Goal: Task Accomplishment & Management: Complete application form

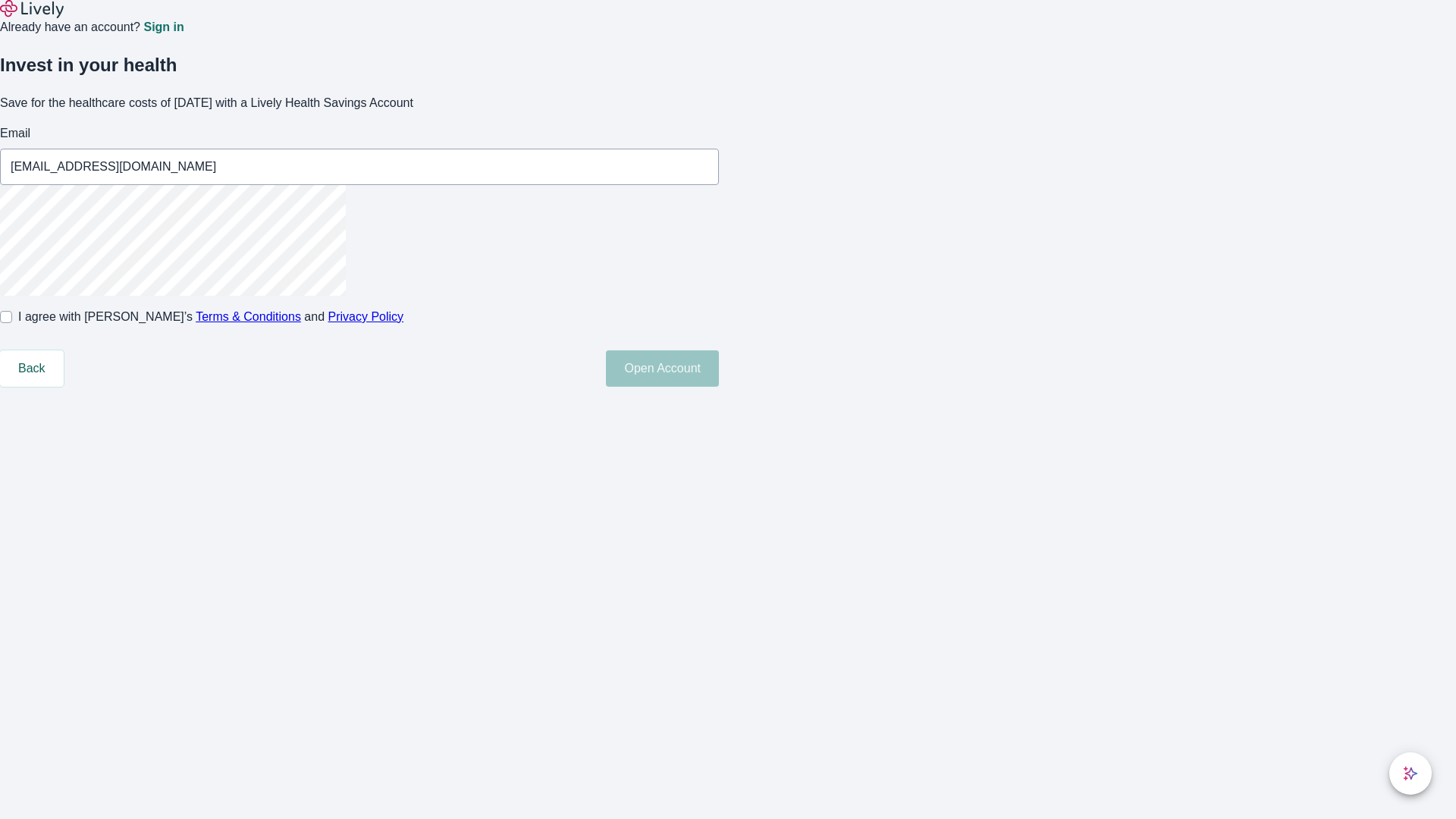
click at [12, 323] on input "I agree with Lively’s Terms & Conditions and Privacy Policy" at bounding box center [6, 317] width 12 height 12
checkbox input "true"
click at [719, 387] on button "Open Account" at bounding box center [663, 368] width 113 height 37
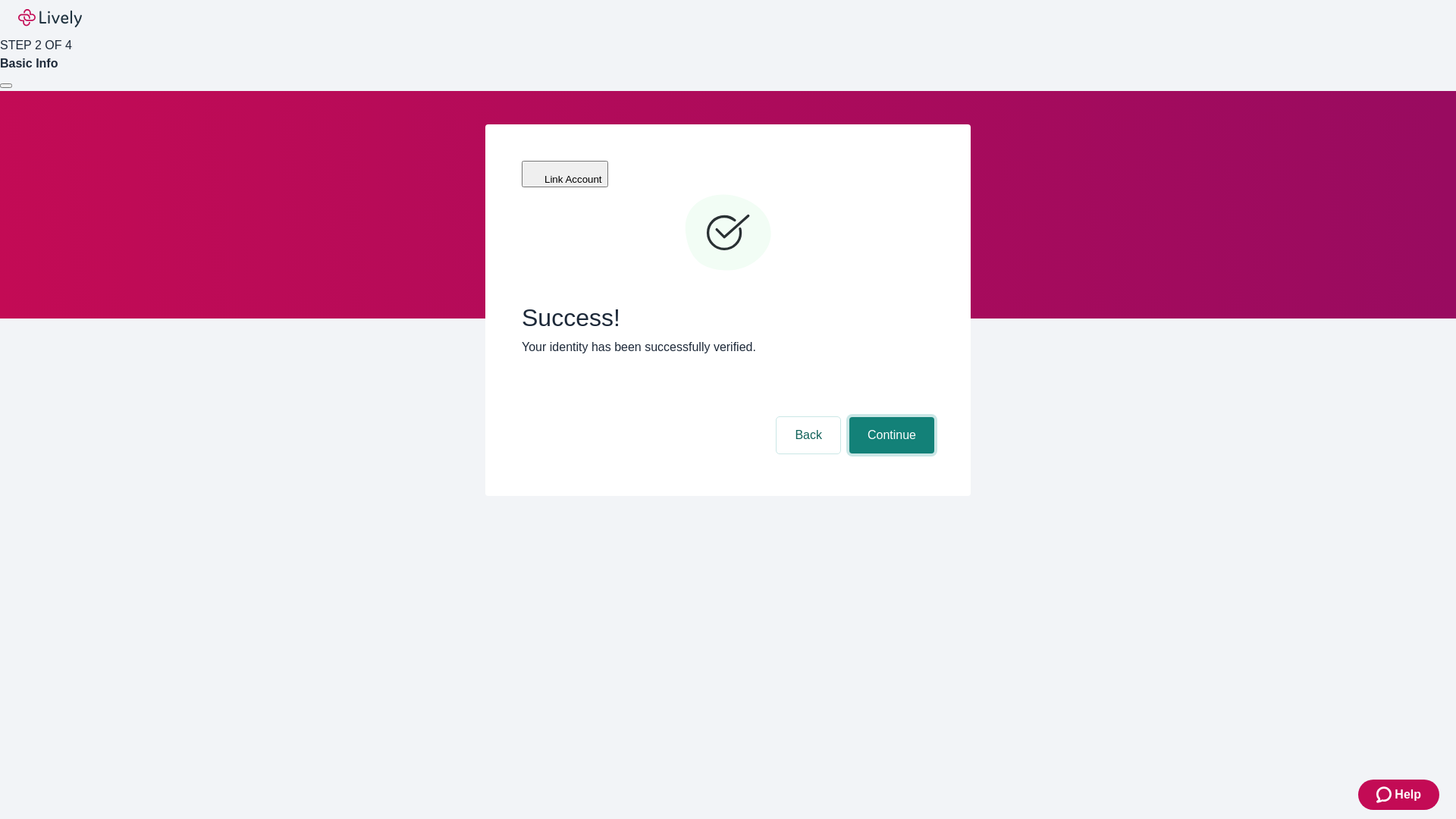
click at [890, 417] on button "Continue" at bounding box center [892, 435] width 85 height 37
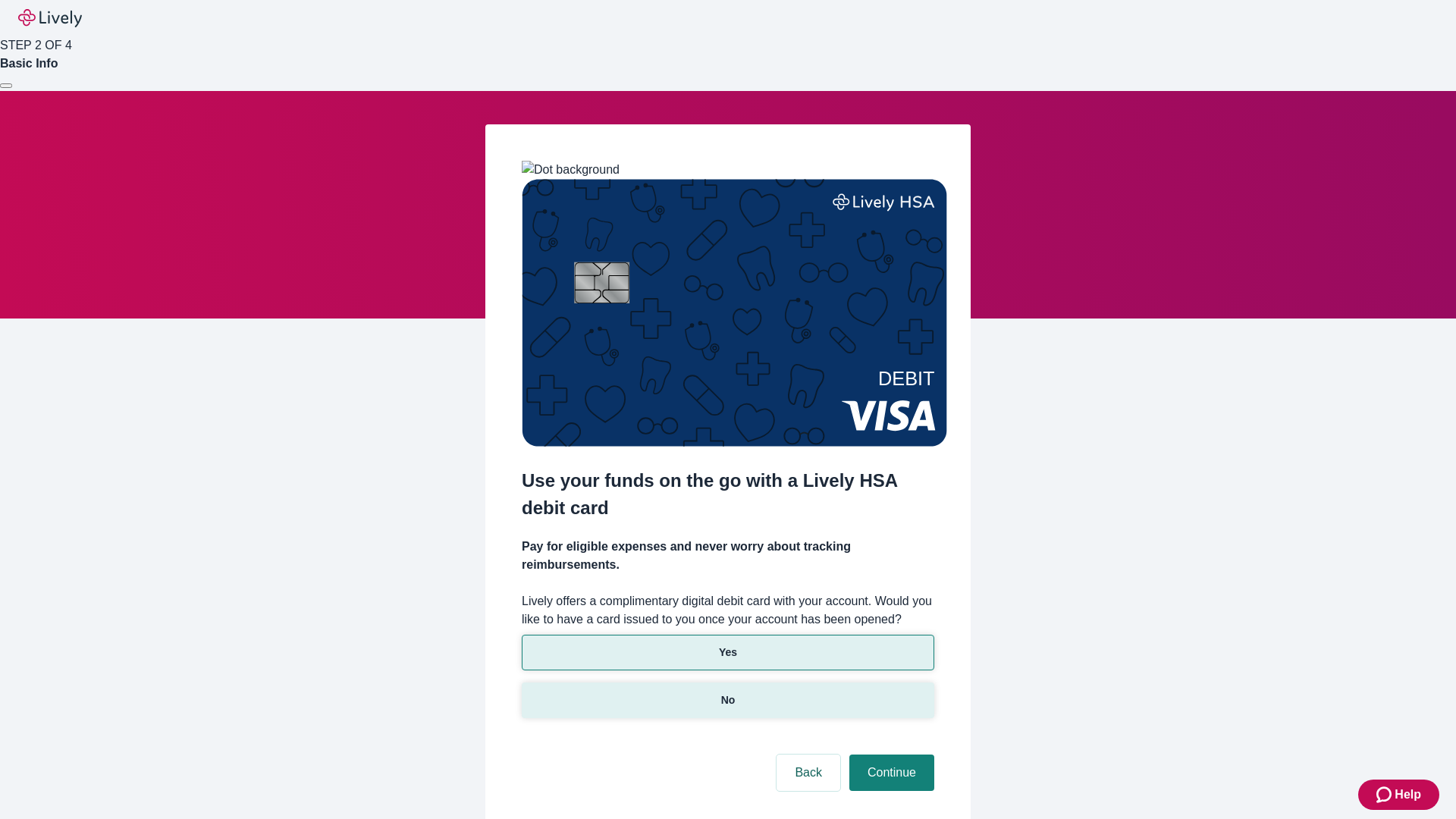
click at [728, 692] on p "No" at bounding box center [728, 700] width 14 height 16
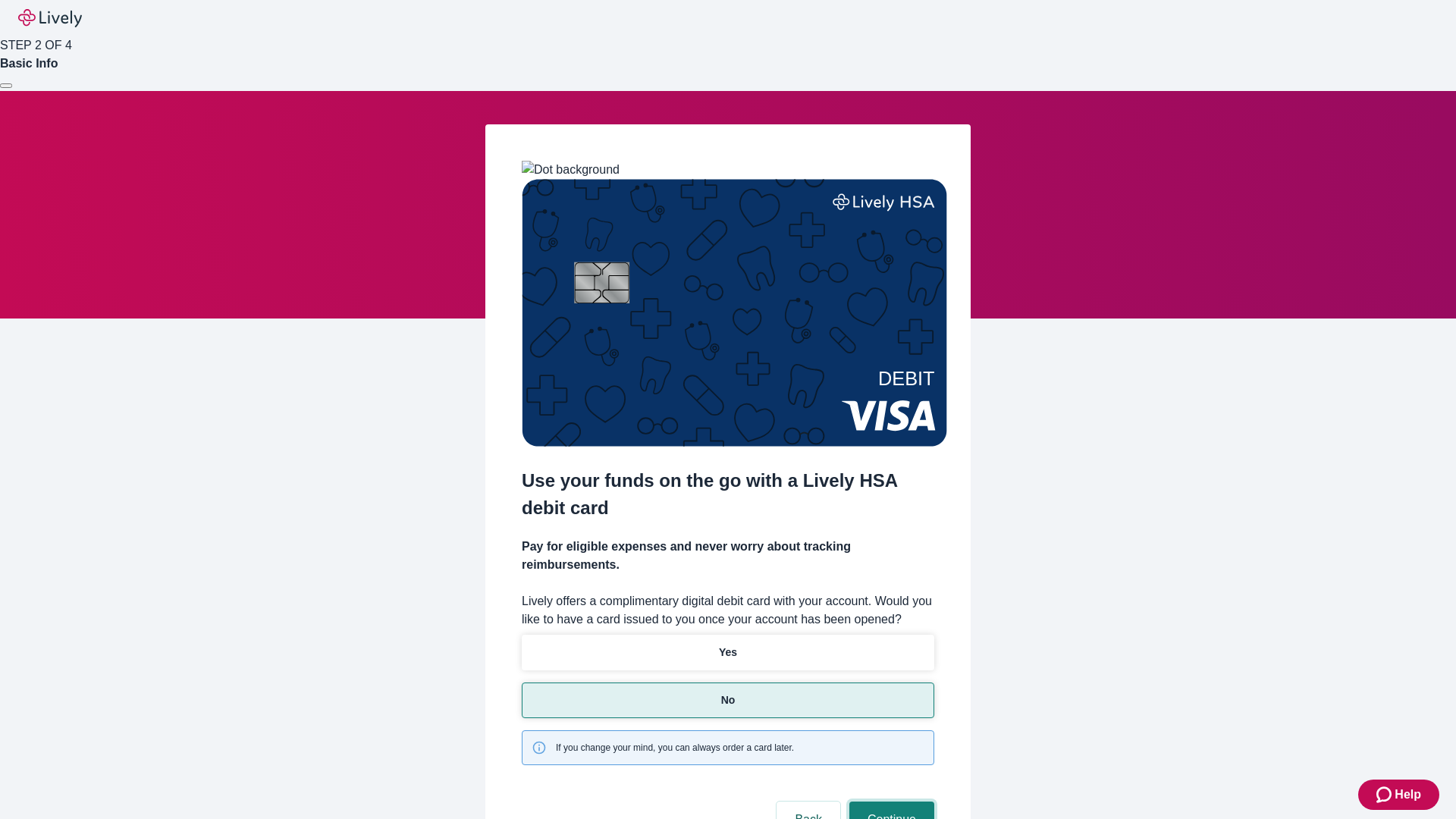
click at [890, 801] on button "Continue" at bounding box center [892, 820] width 85 height 37
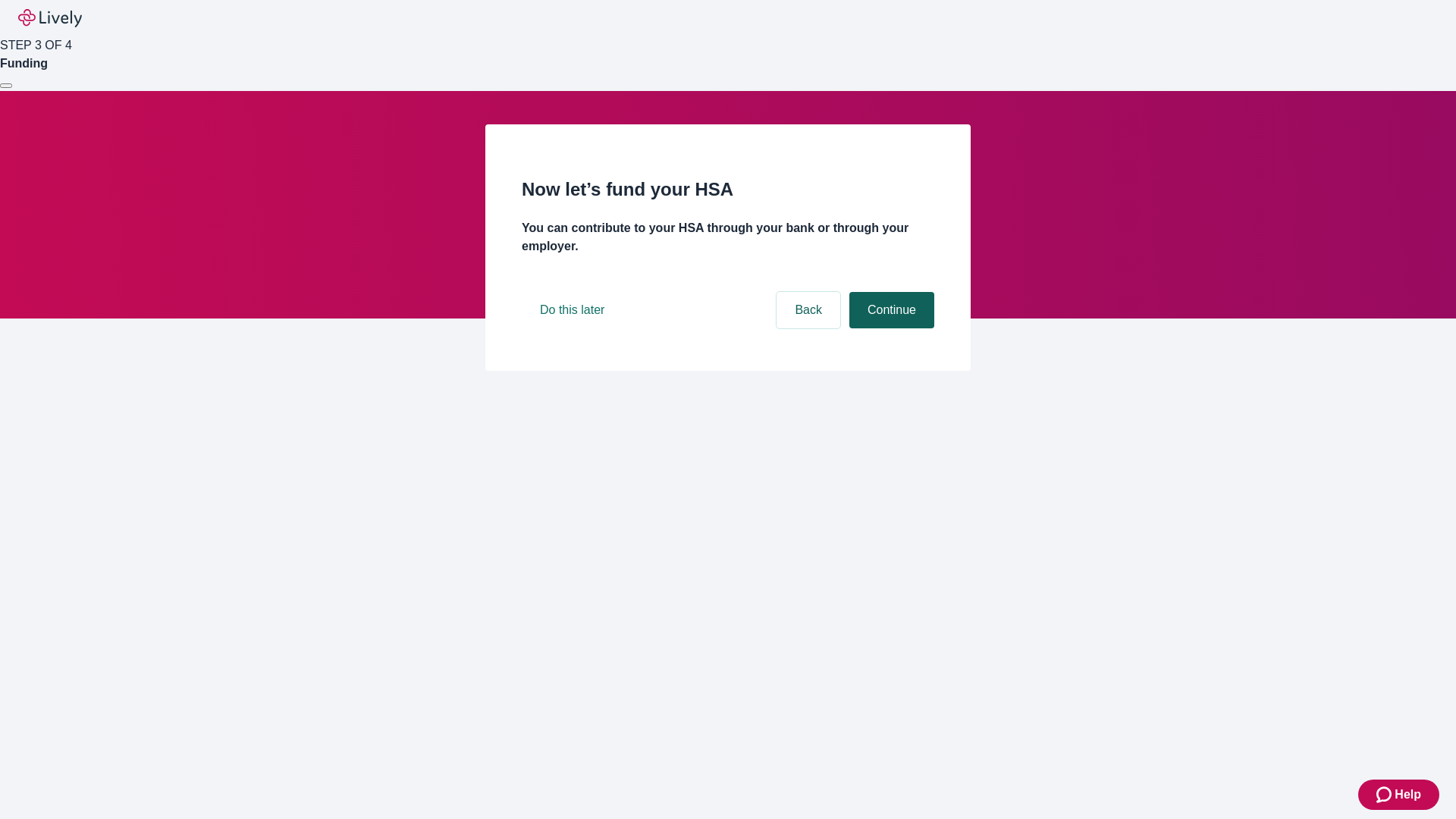
click at [890, 329] on button "Continue" at bounding box center [892, 310] width 85 height 37
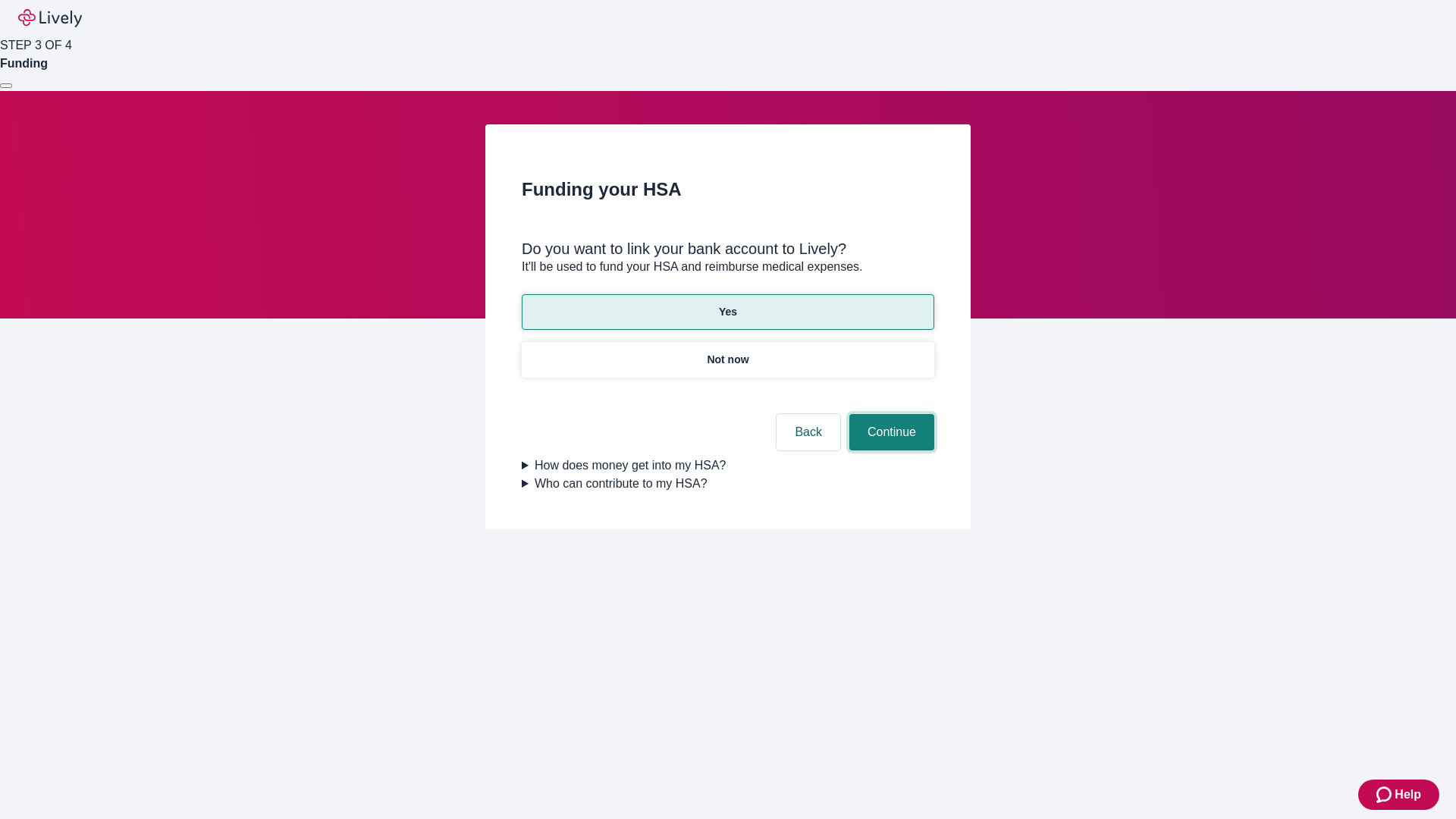
click at [890, 414] on button "Continue" at bounding box center [892, 432] width 85 height 37
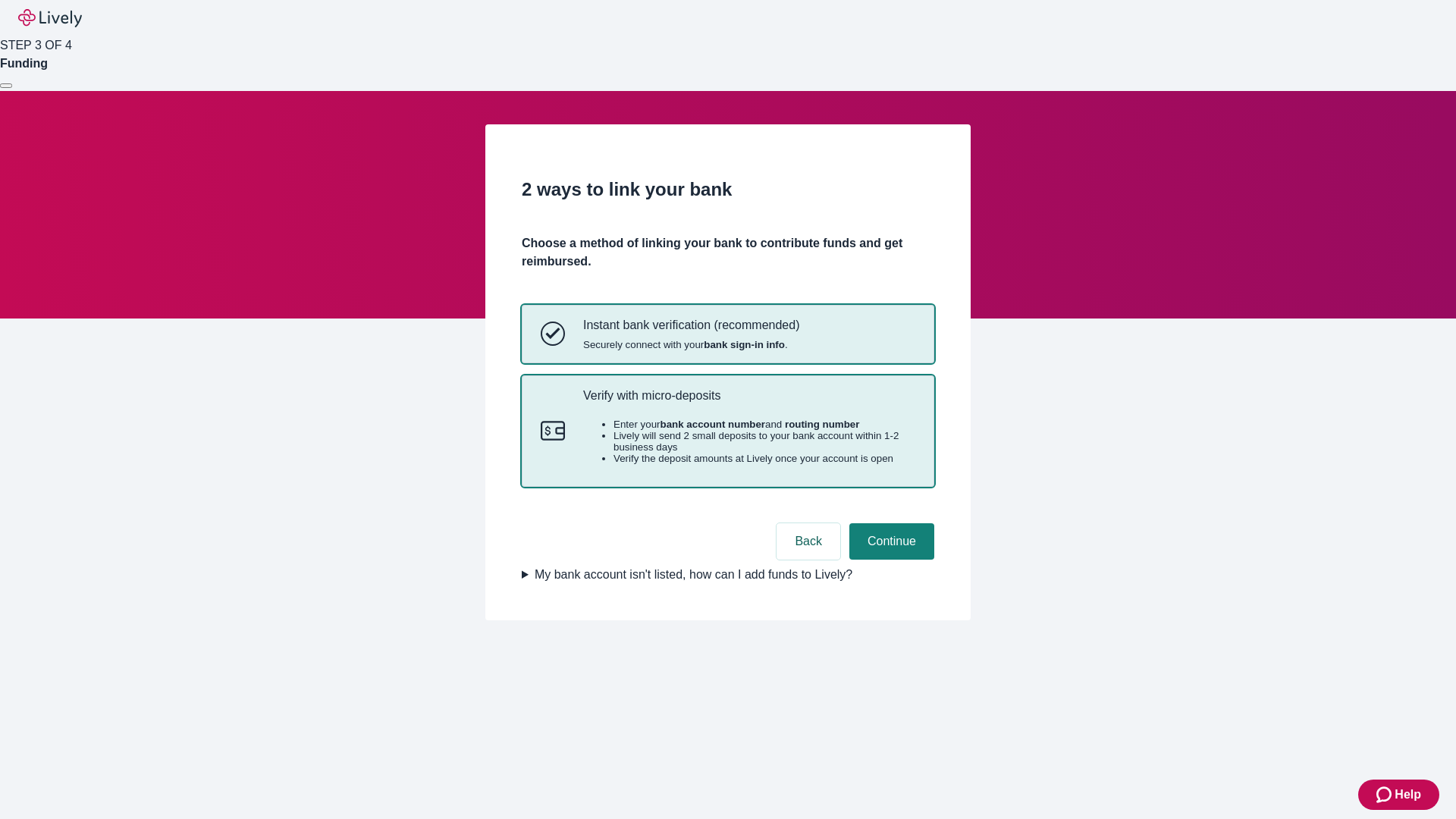
click at [748, 403] on p "Verify with micro-deposits" at bounding box center [749, 396] width 332 height 14
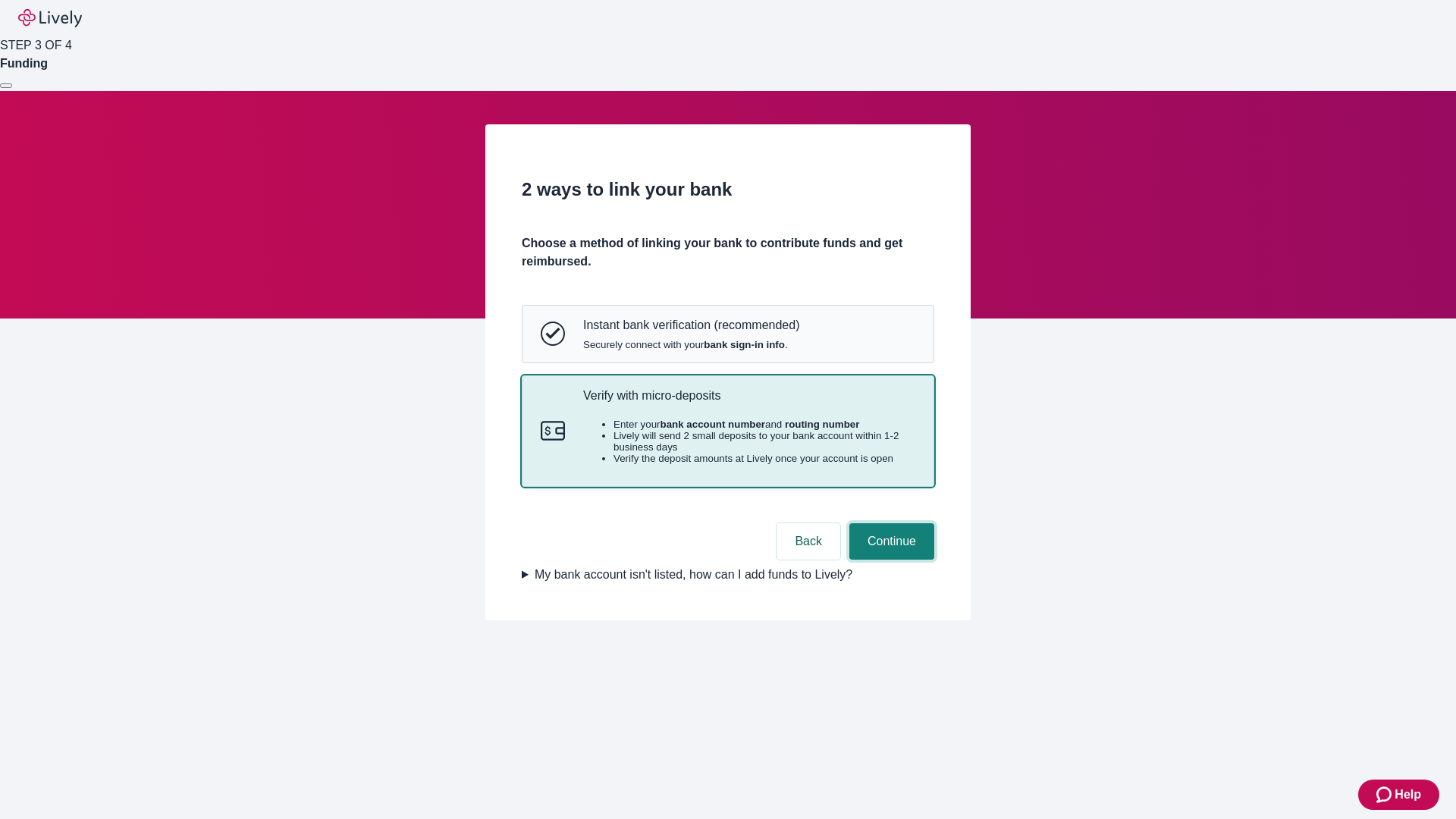
click at [890, 560] on button "Continue" at bounding box center [892, 541] width 85 height 37
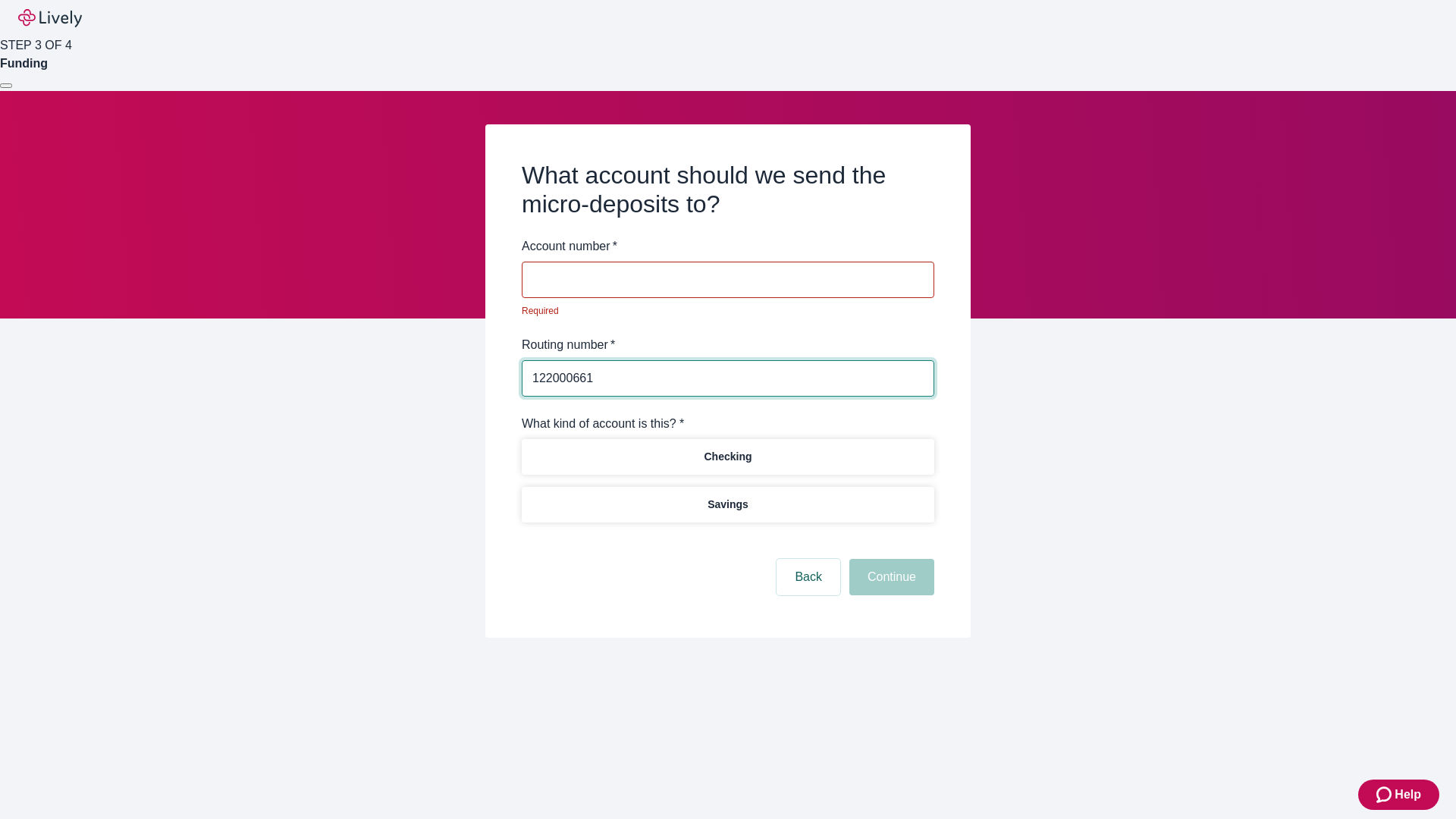
type input "122000661"
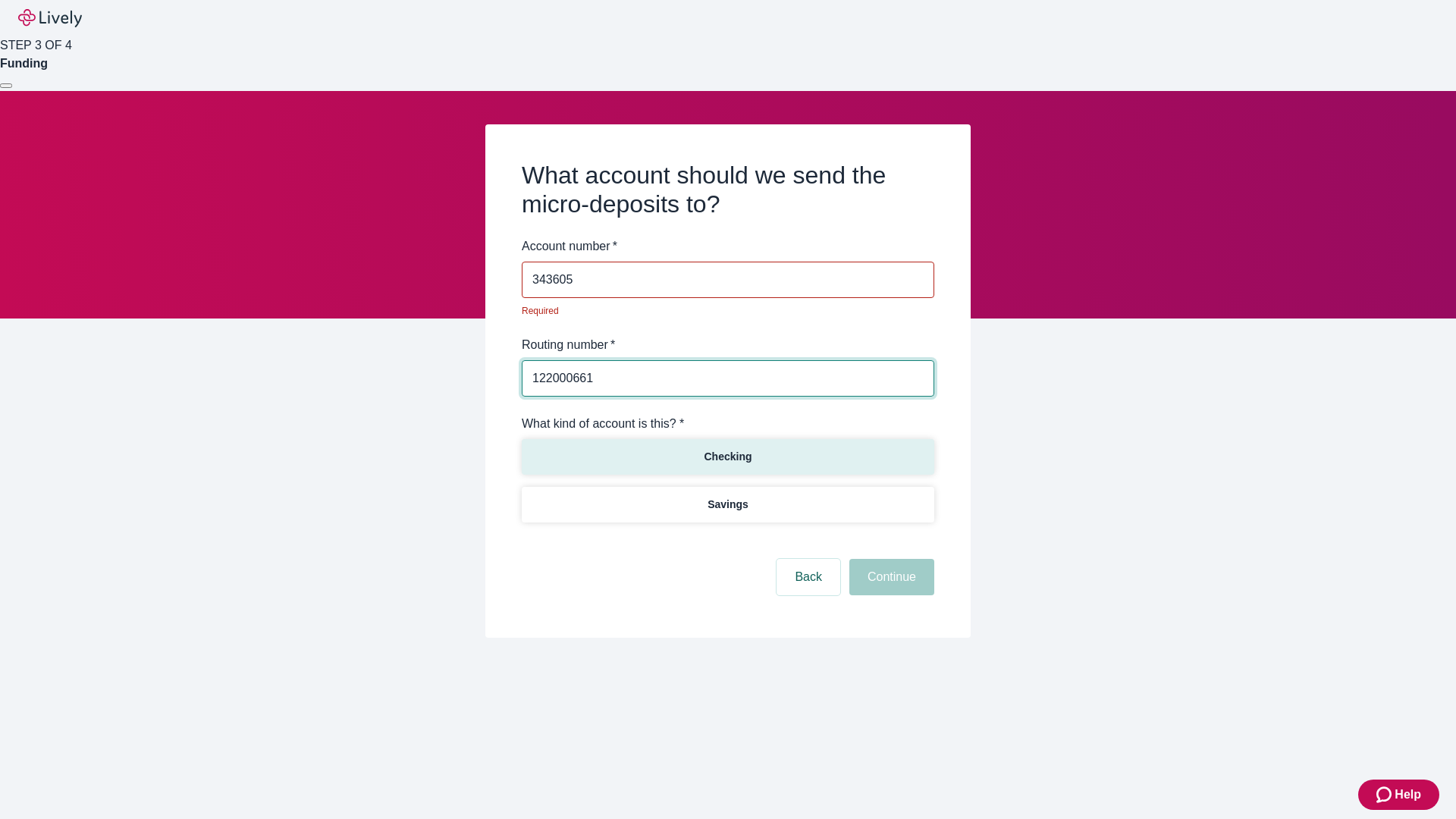
type input "343605"
click at [728, 449] on p "Checking" at bounding box center [728, 457] width 48 height 16
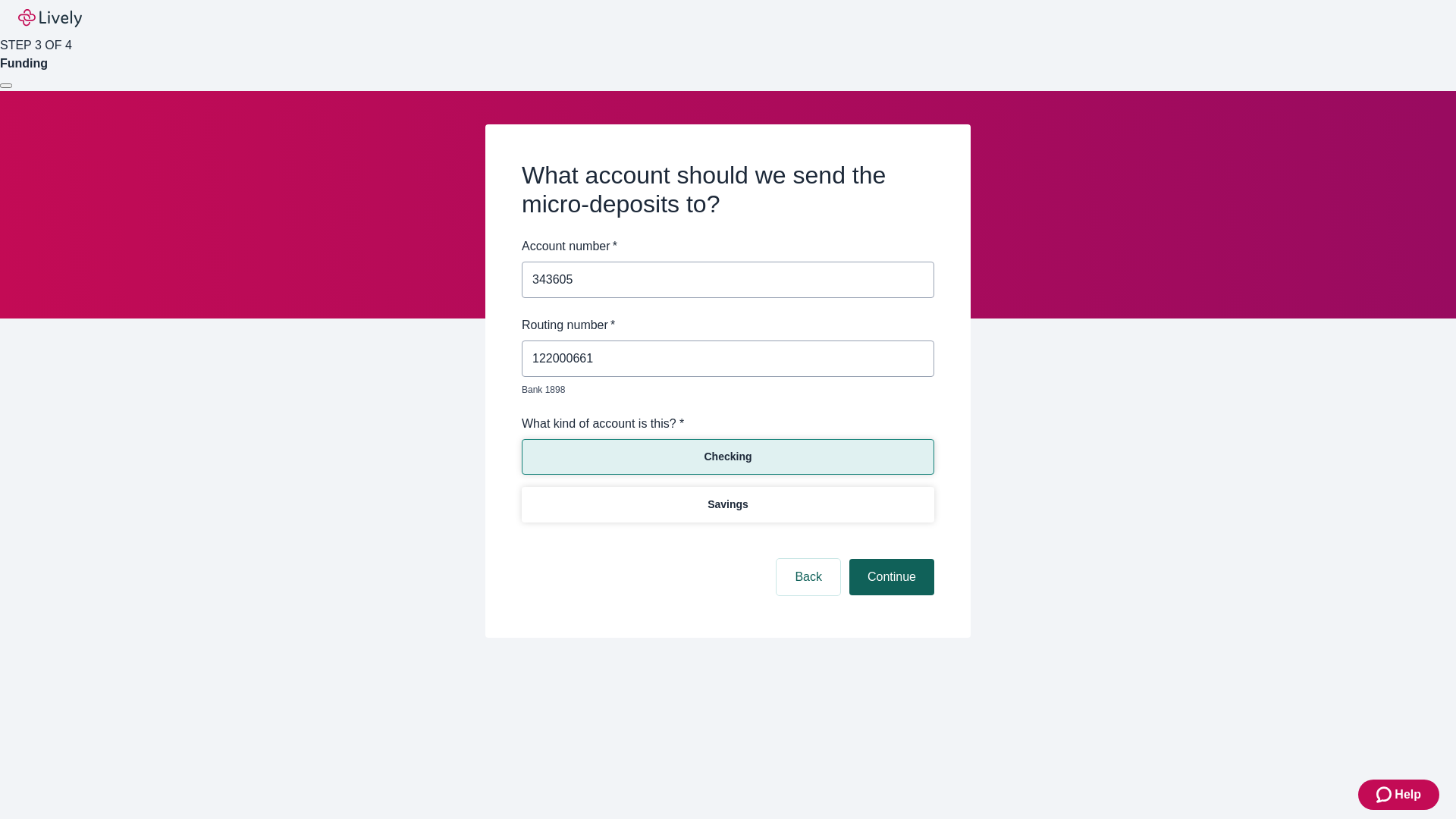
click at [890, 560] on button "Continue" at bounding box center [892, 577] width 85 height 37
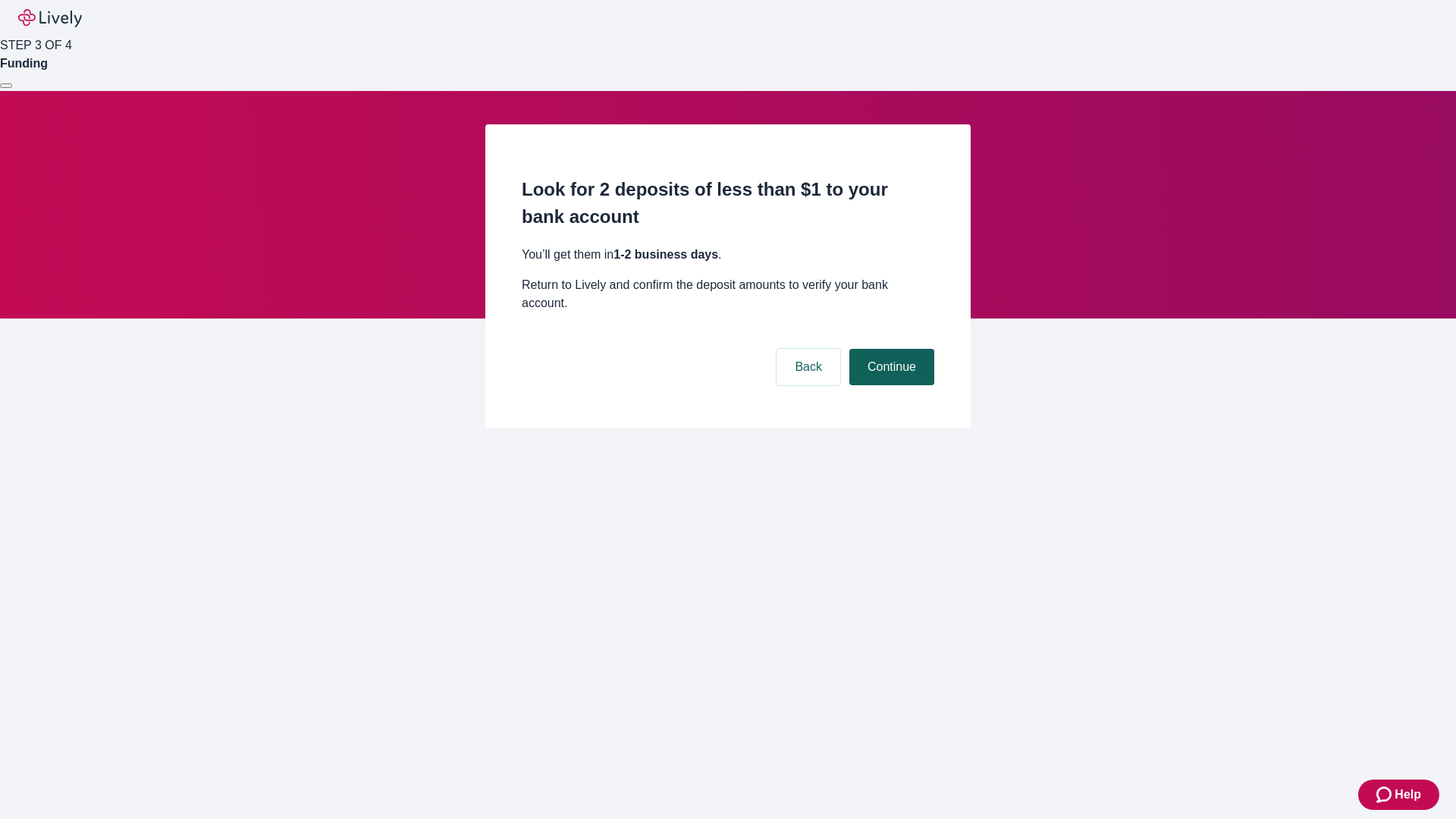
click at [890, 348] on button "Continue" at bounding box center [892, 367] width 85 height 37
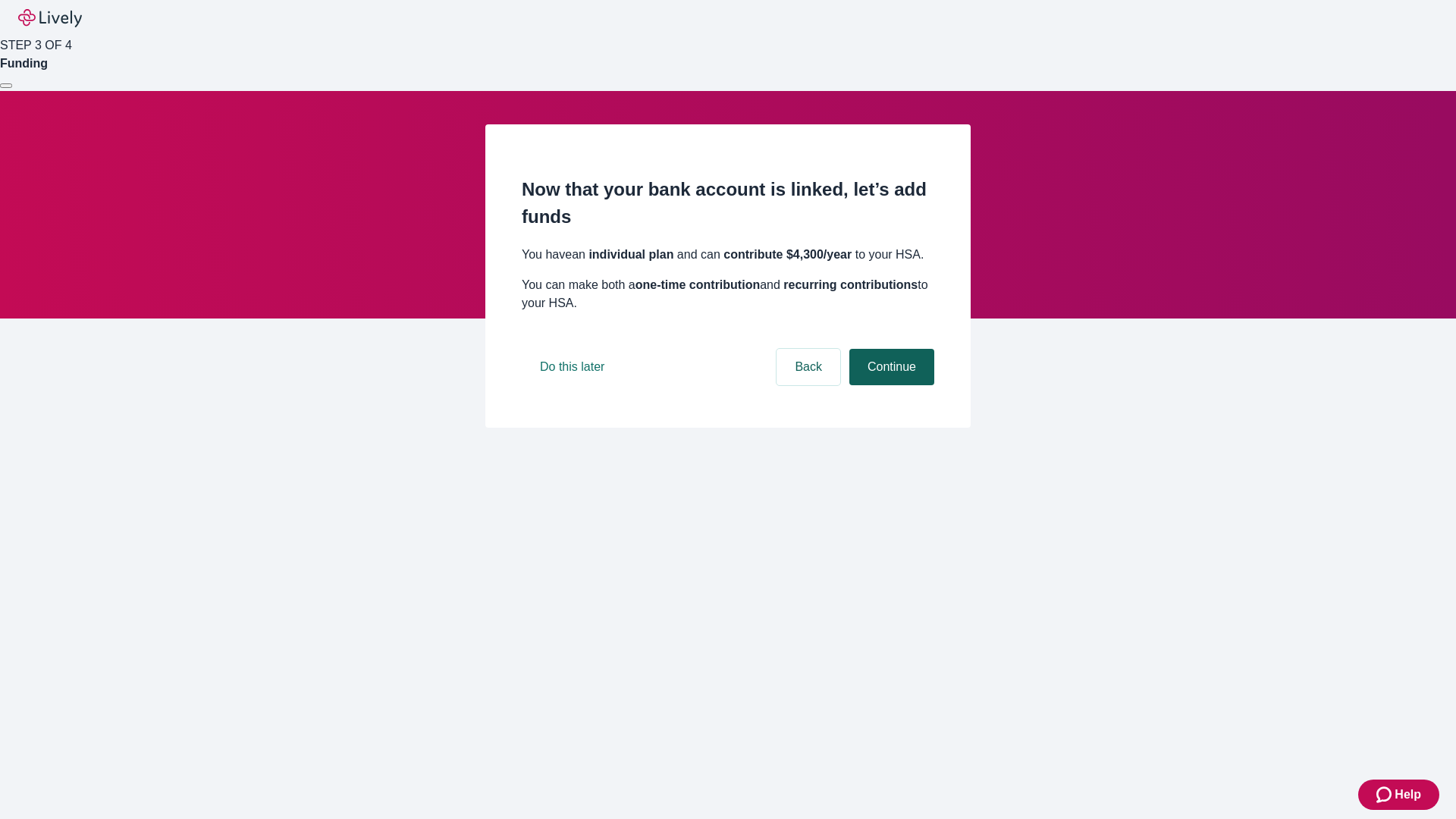
click at [890, 385] on button "Continue" at bounding box center [892, 367] width 85 height 37
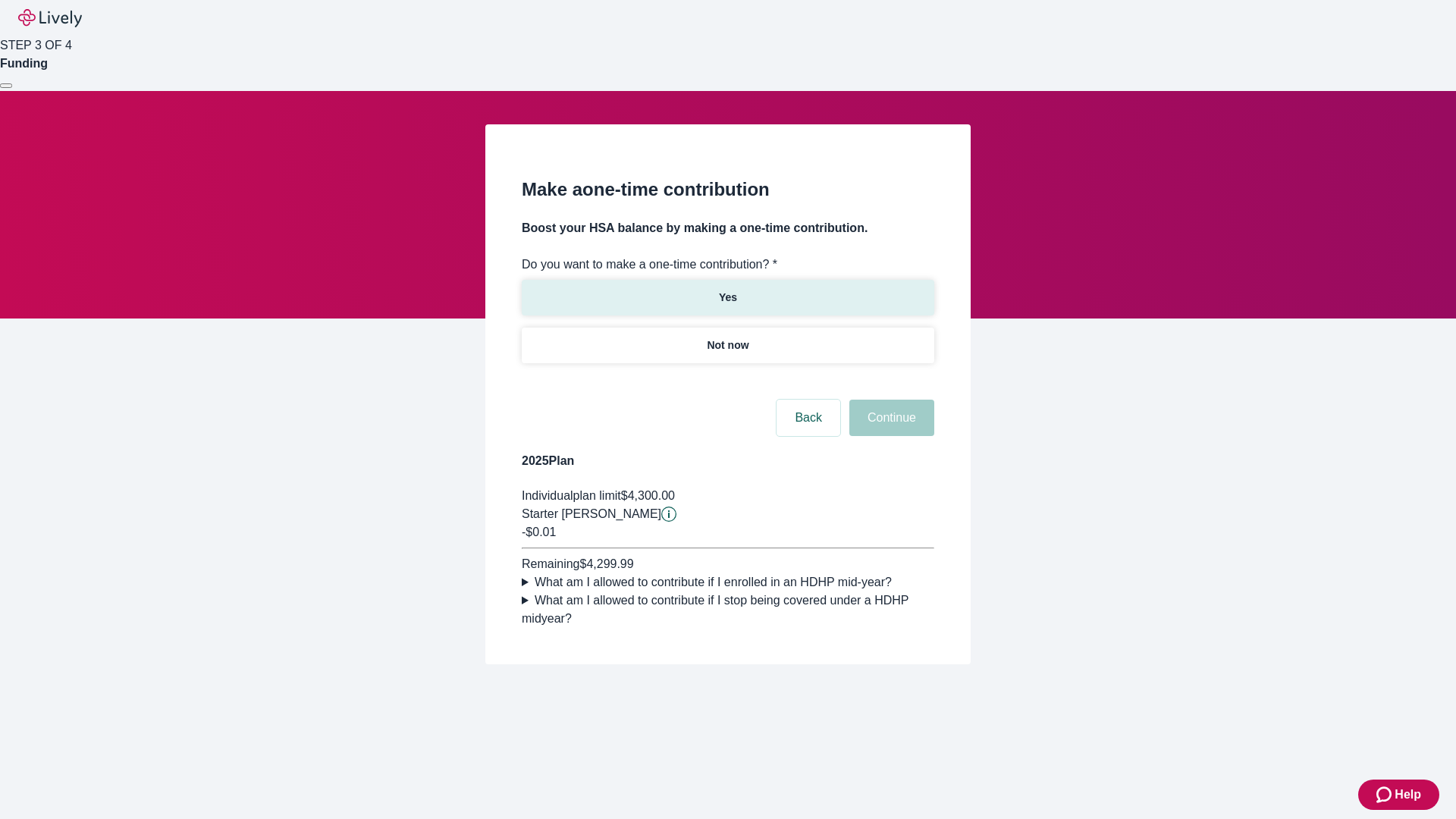
click at [728, 289] on p "Yes" at bounding box center [728, 297] width 18 height 16
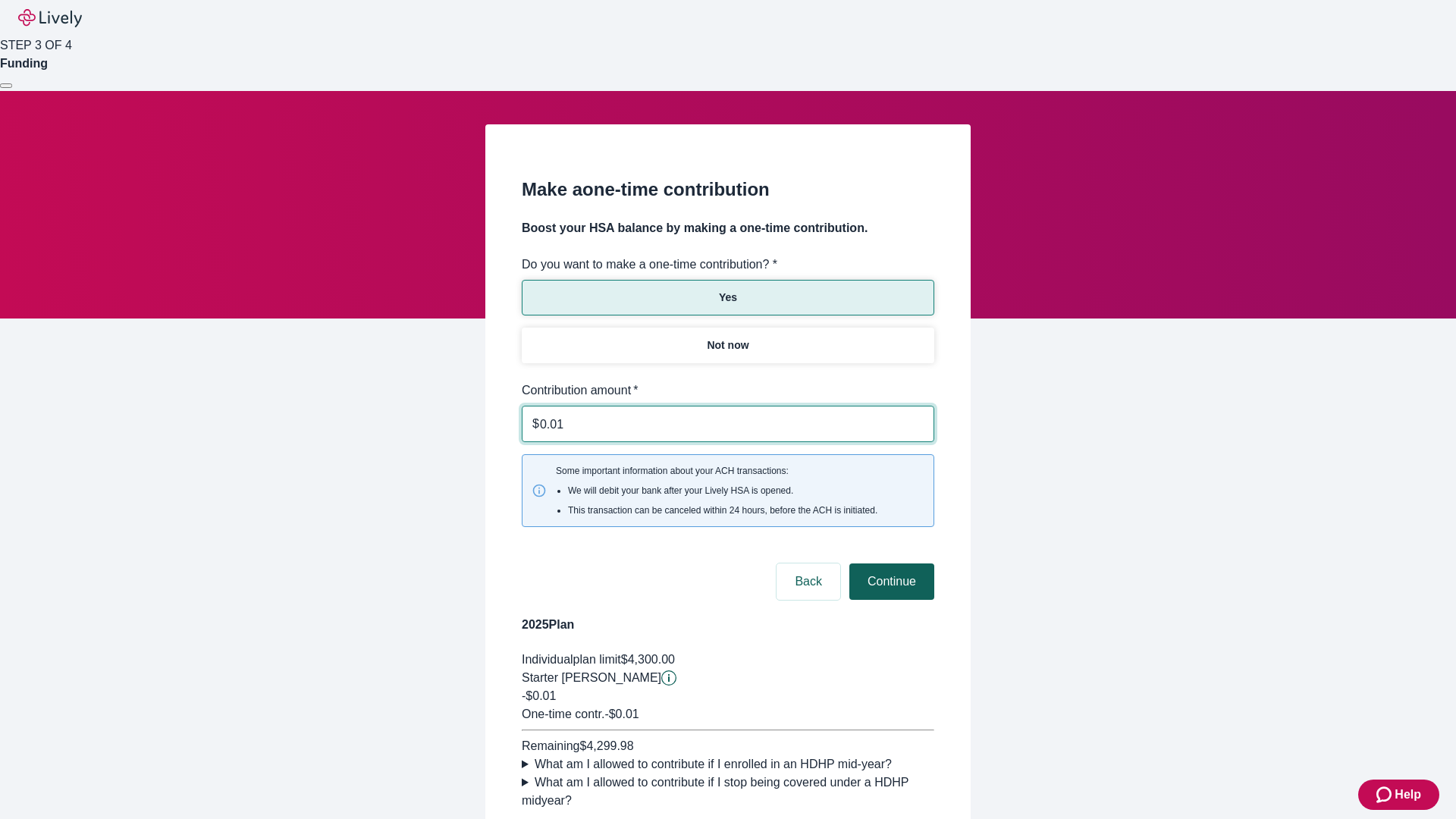
type input "0.01"
click at [890, 563] on button "Continue" at bounding box center [892, 581] width 85 height 37
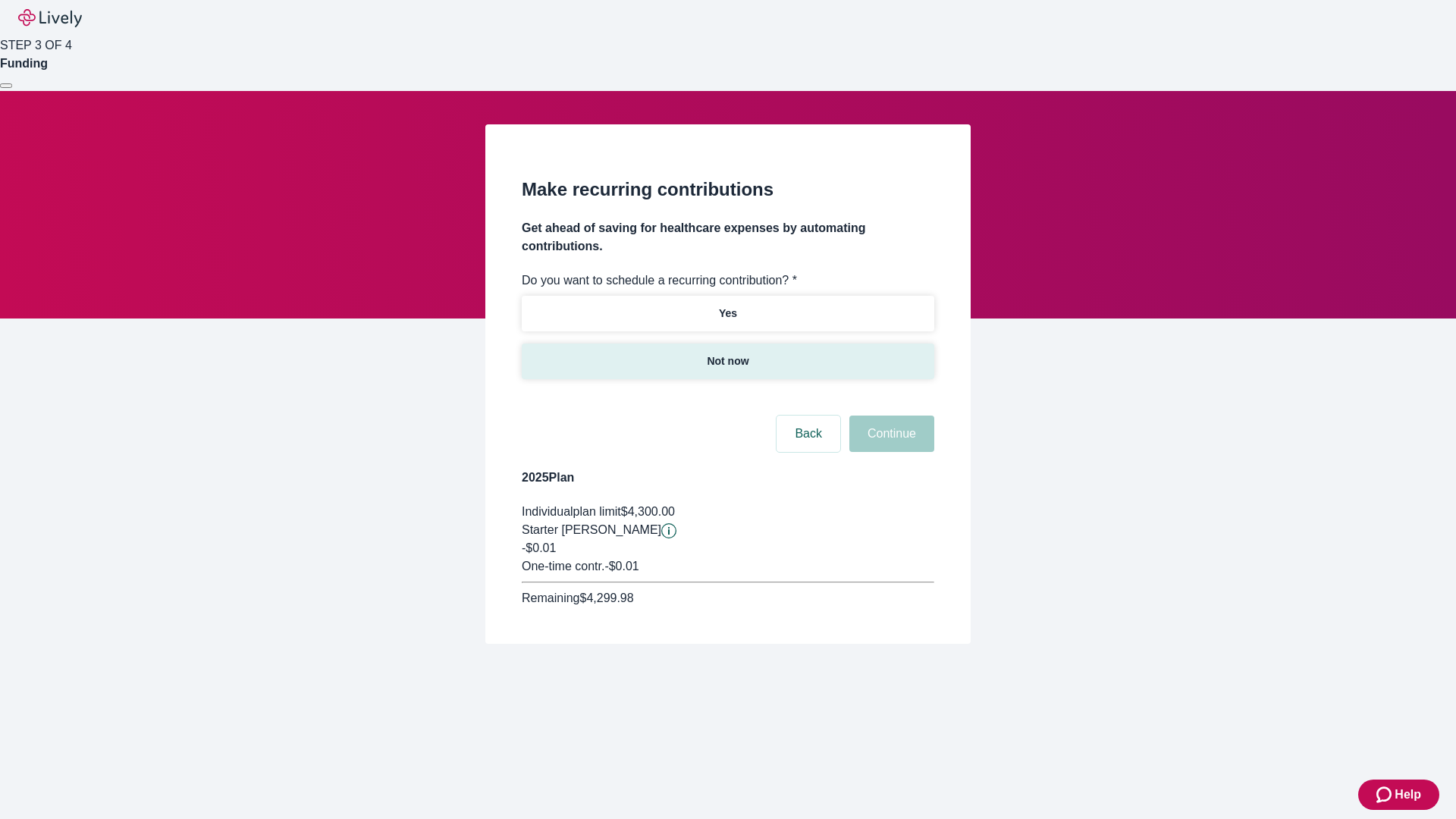
click at [728, 353] on p "Not now" at bounding box center [728, 361] width 41 height 16
click at [890, 415] on button "Continue" at bounding box center [892, 434] width 85 height 37
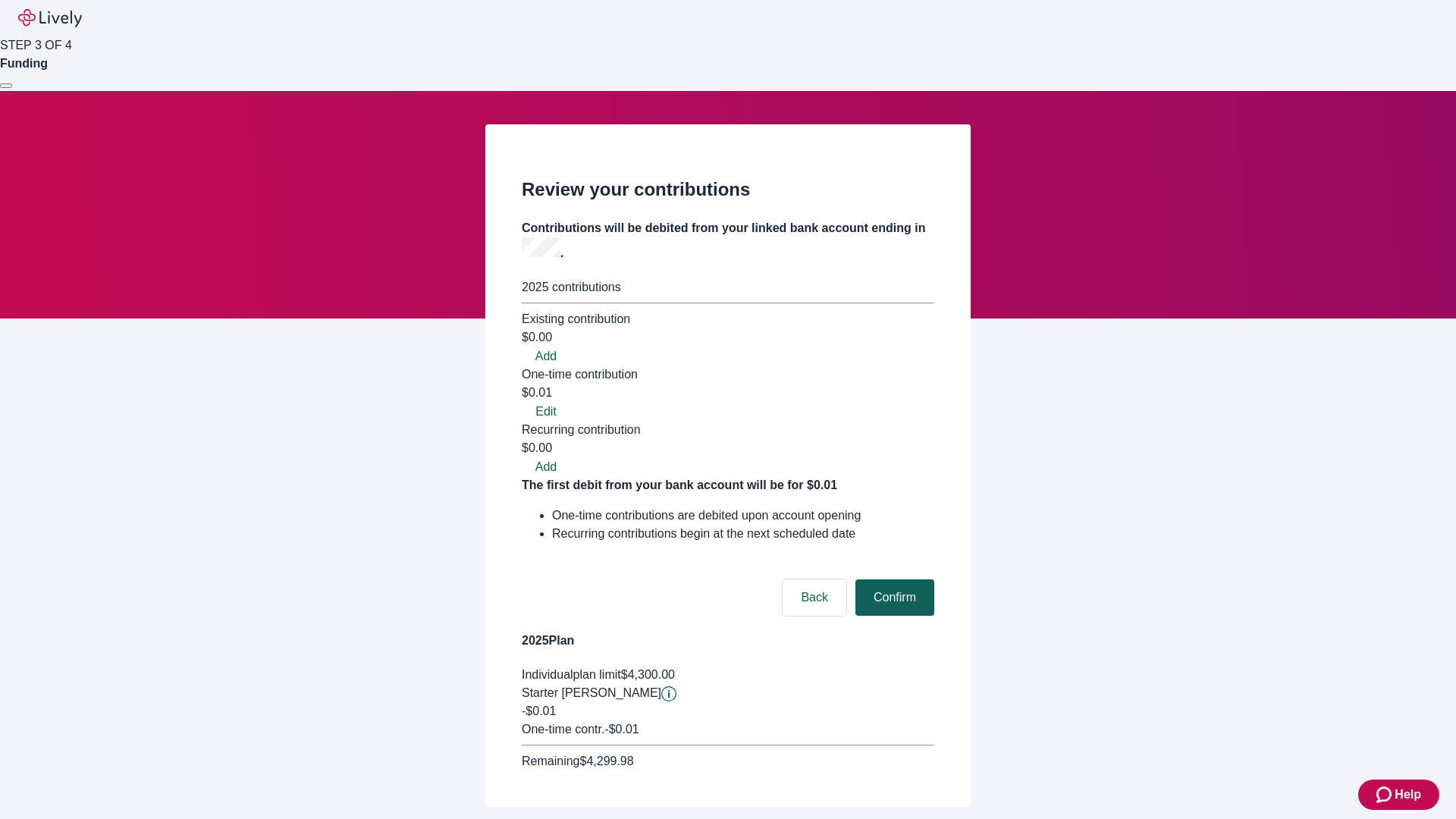
click at [893, 579] on button "Confirm" at bounding box center [894, 597] width 79 height 37
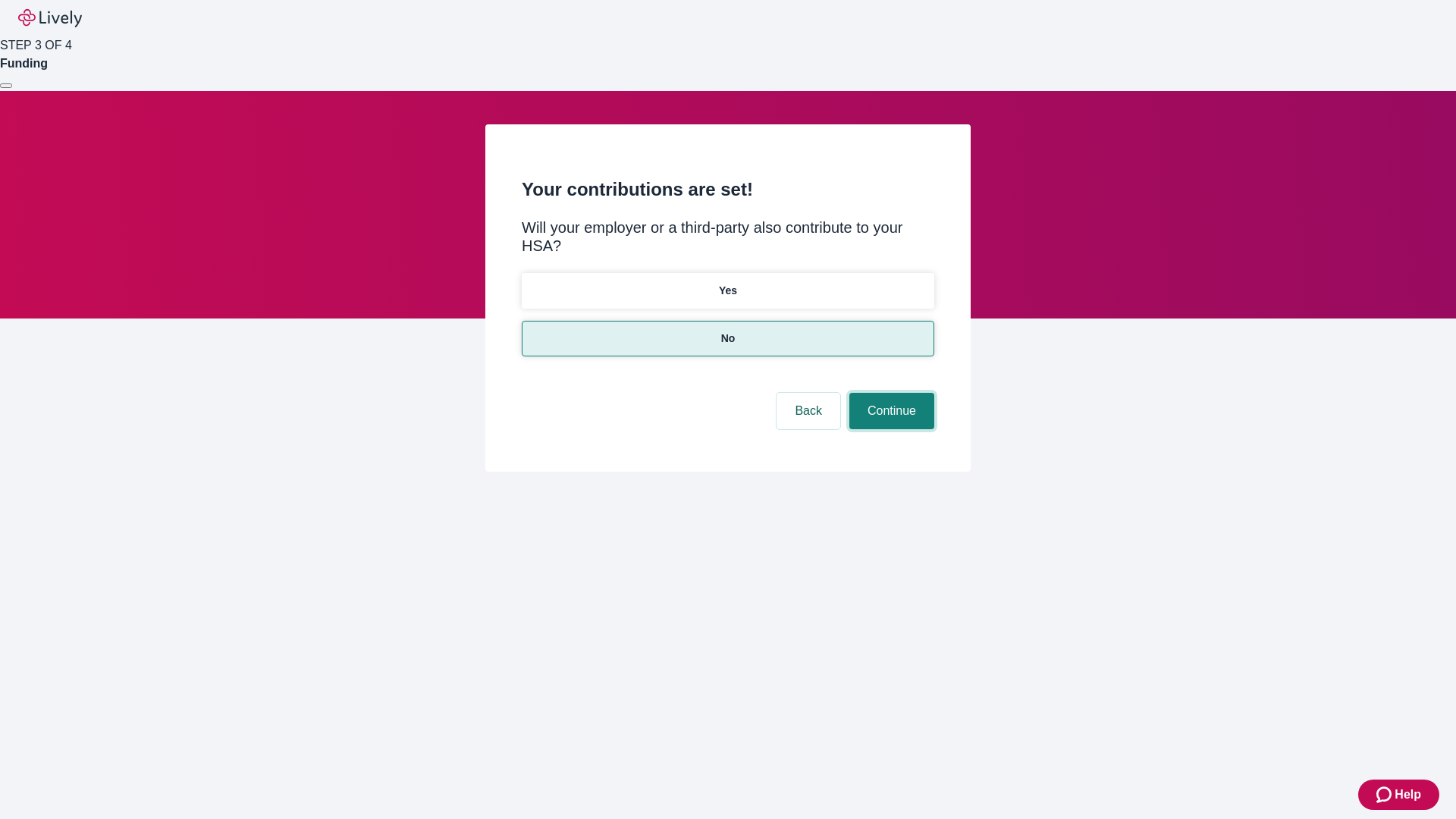
click at [890, 392] on button "Continue" at bounding box center [892, 411] width 85 height 37
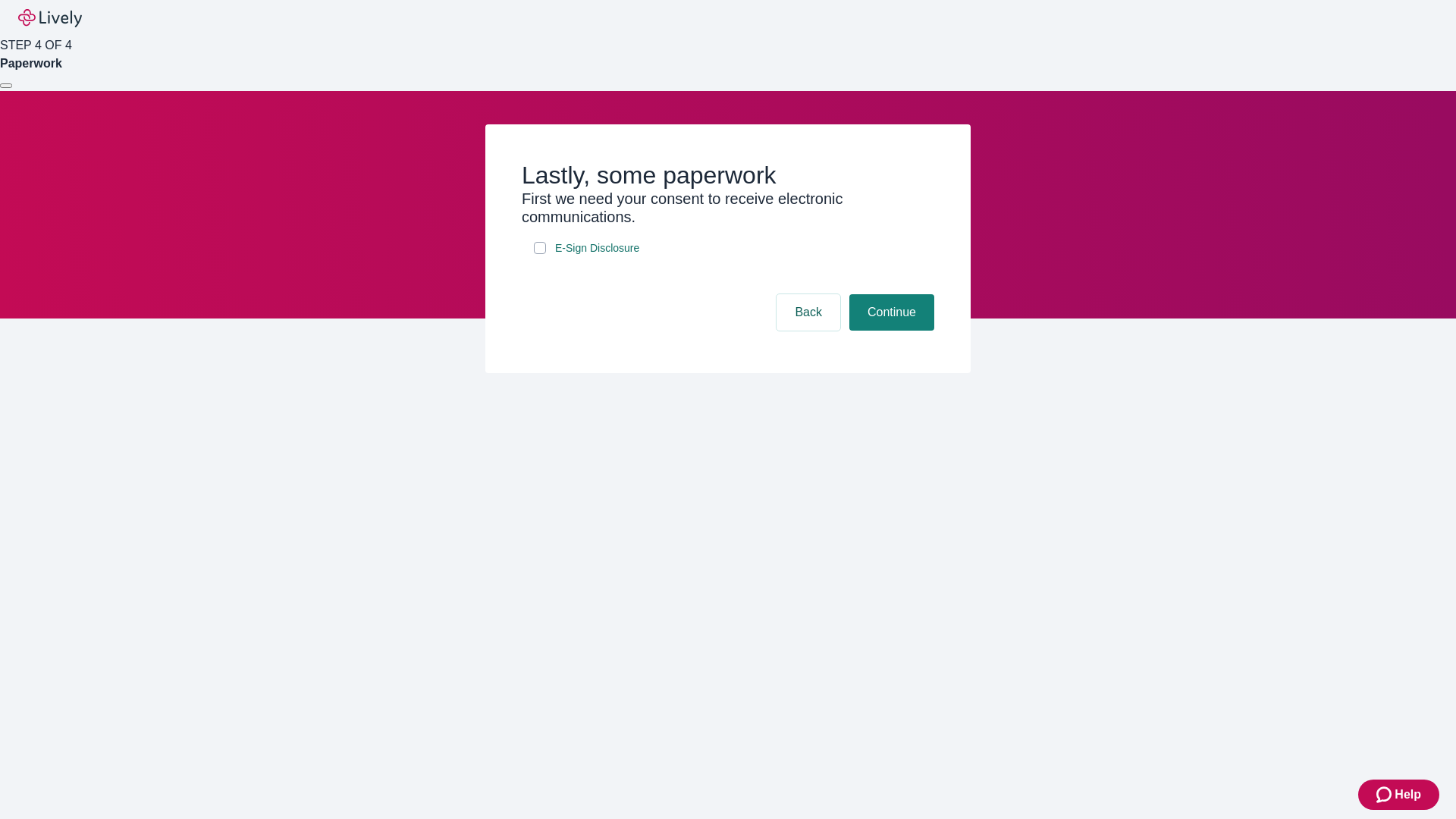
click at [540, 254] on input "E-Sign Disclosure" at bounding box center [539, 247] width 12 height 12
checkbox input "true"
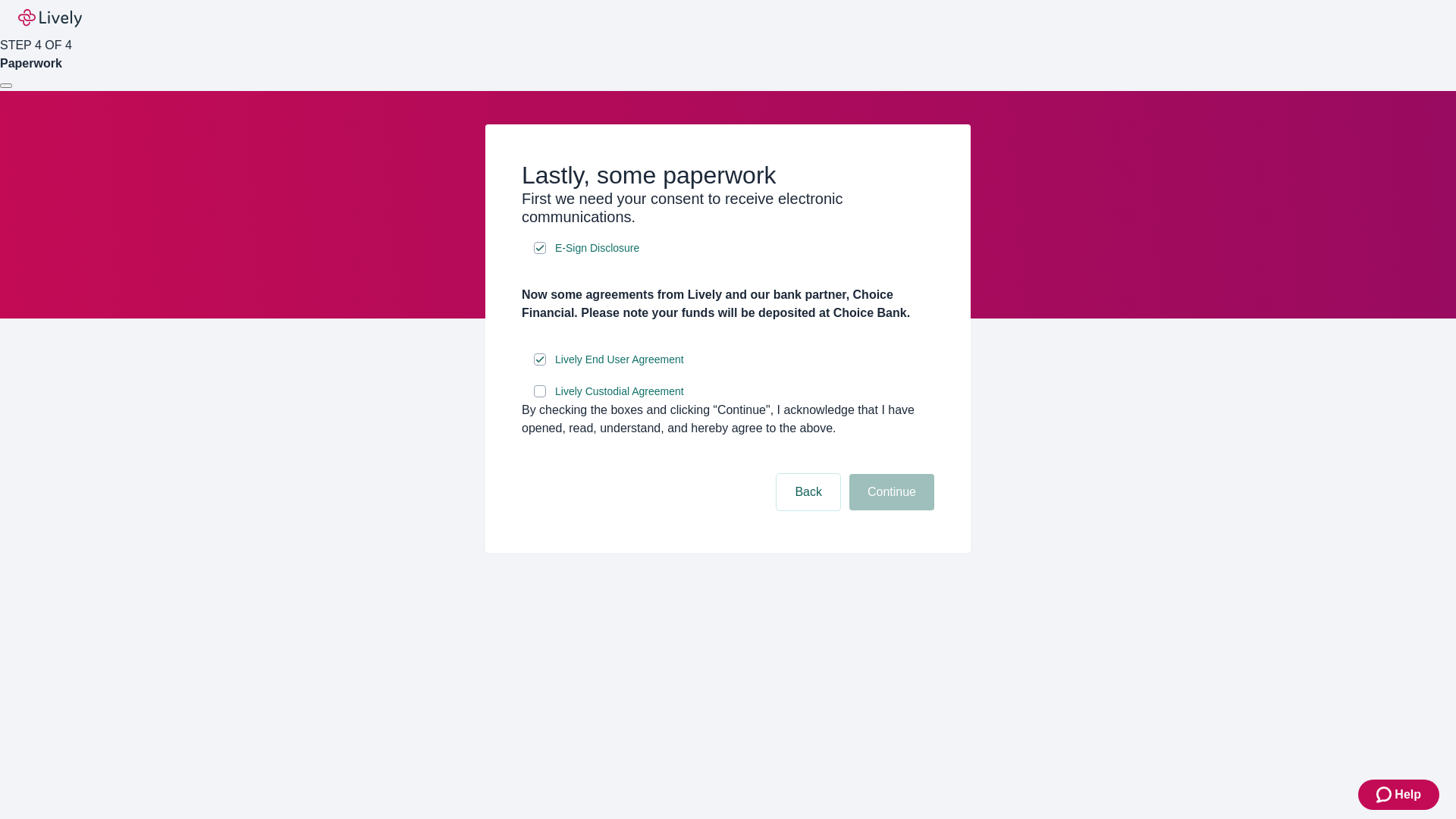
click at [540, 397] on input "Lively Custodial Agreement" at bounding box center [539, 391] width 12 height 12
checkbox input "true"
click at [890, 510] on button "Continue" at bounding box center [892, 492] width 85 height 37
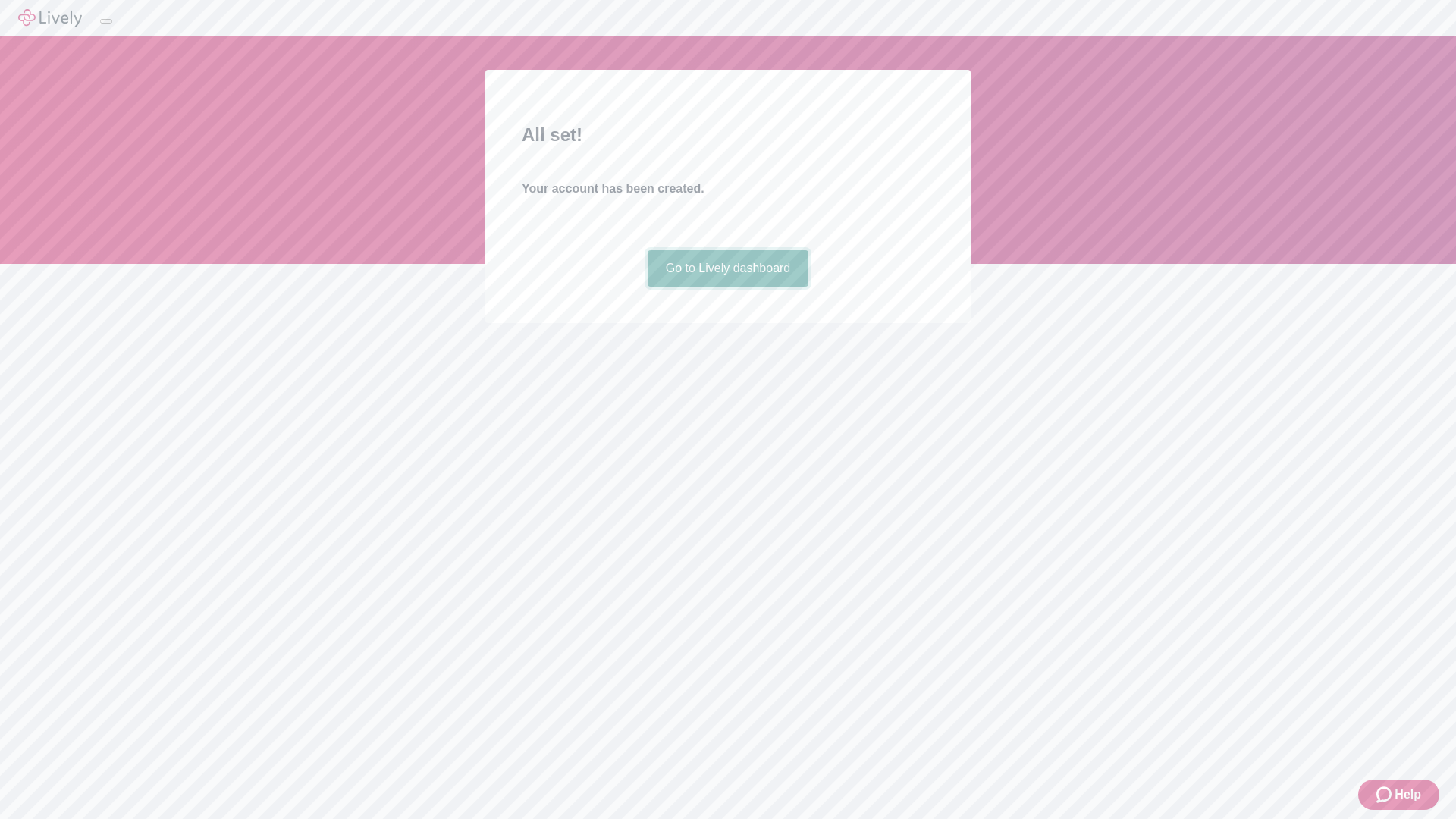
click at [728, 286] on link "Go to Lively dashboard" at bounding box center [728, 269] width 161 height 37
